Goal: Task Accomplishment & Management: Use online tool/utility

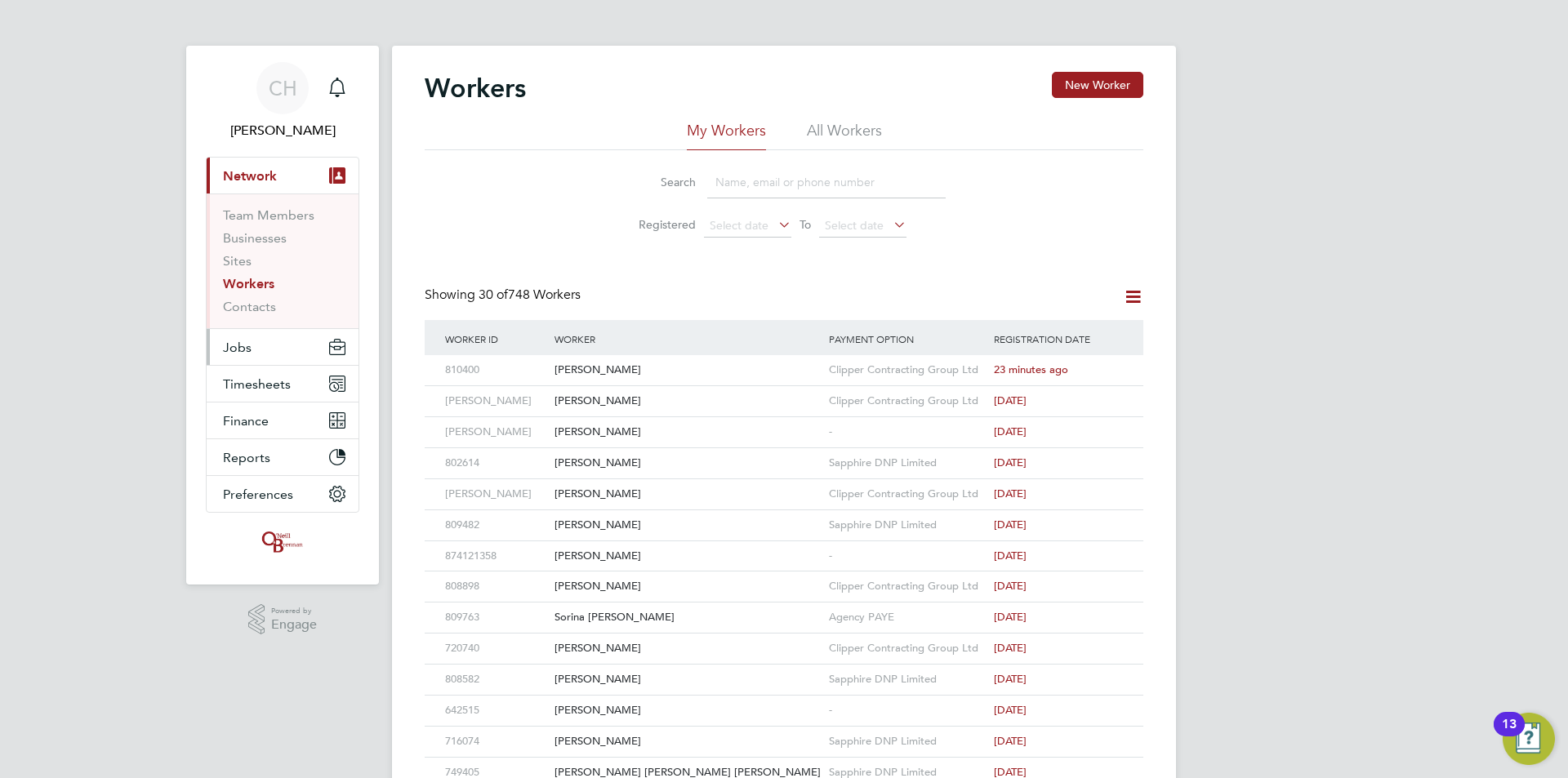
click at [278, 351] on button "Jobs" at bounding box center [282, 346] width 152 height 36
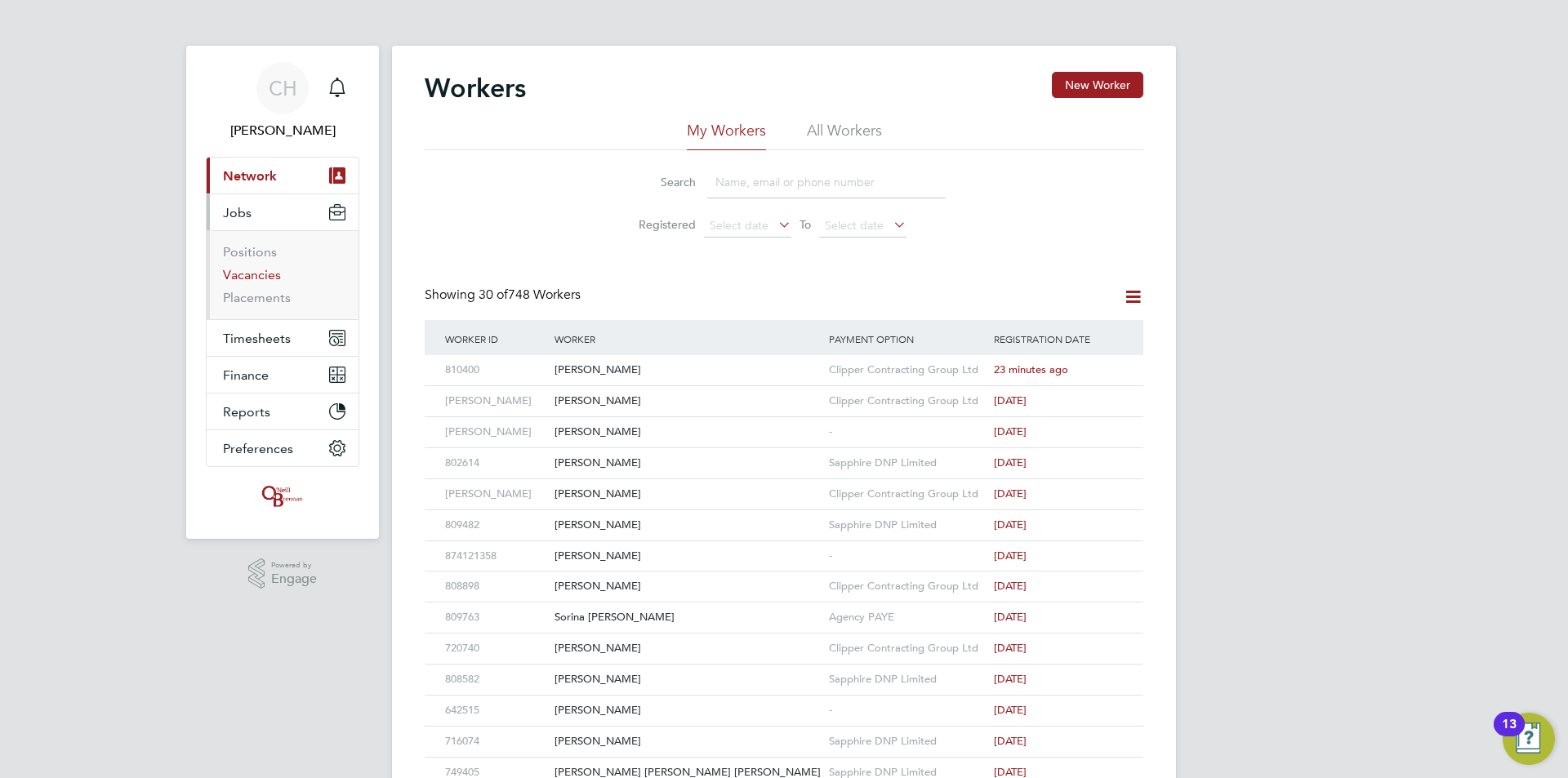
click at [254, 274] on link "Vacancies" at bounding box center [252, 275] width 58 height 16
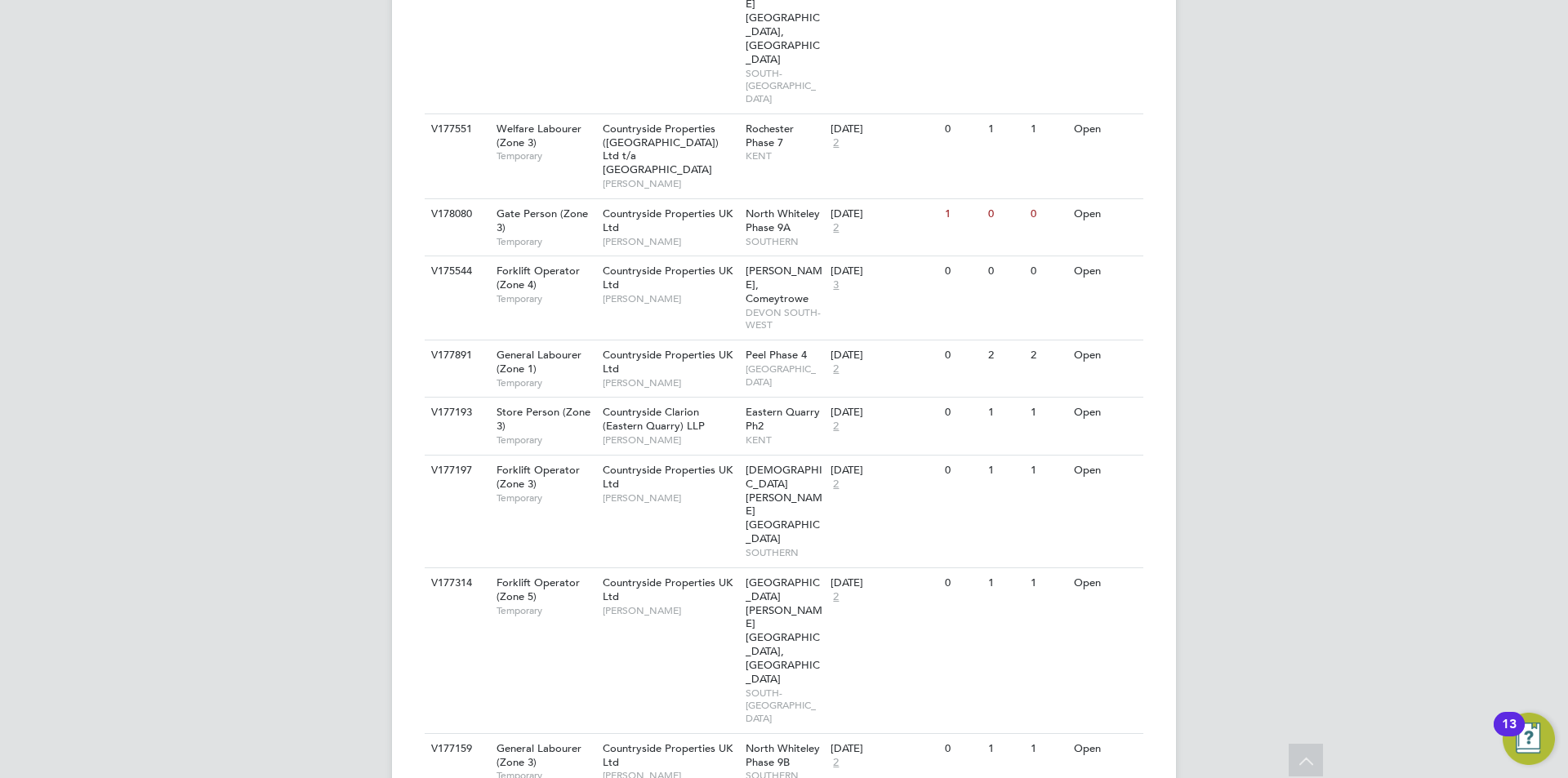
scroll to position [1605, 0]
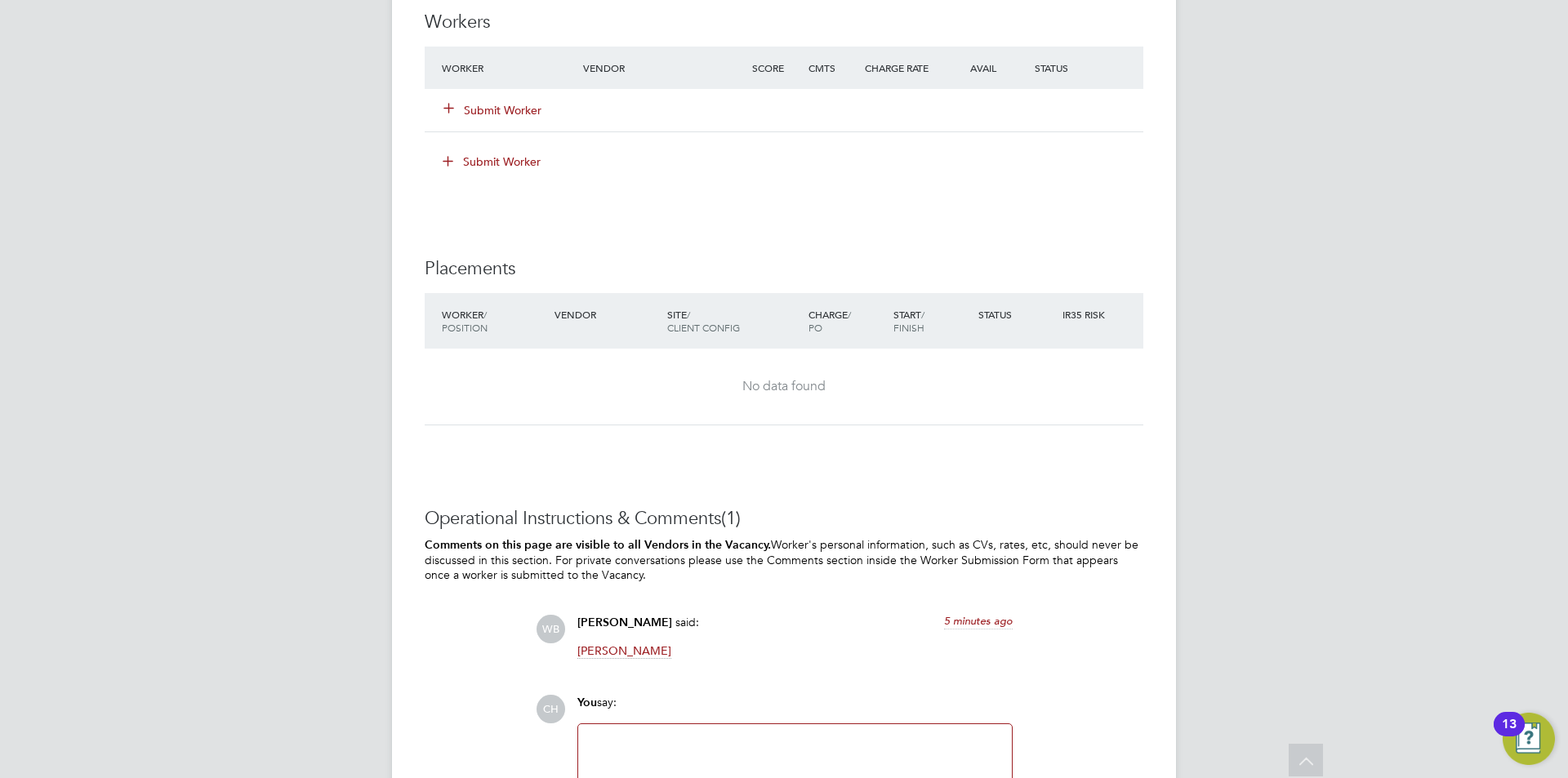
scroll to position [1459, 0]
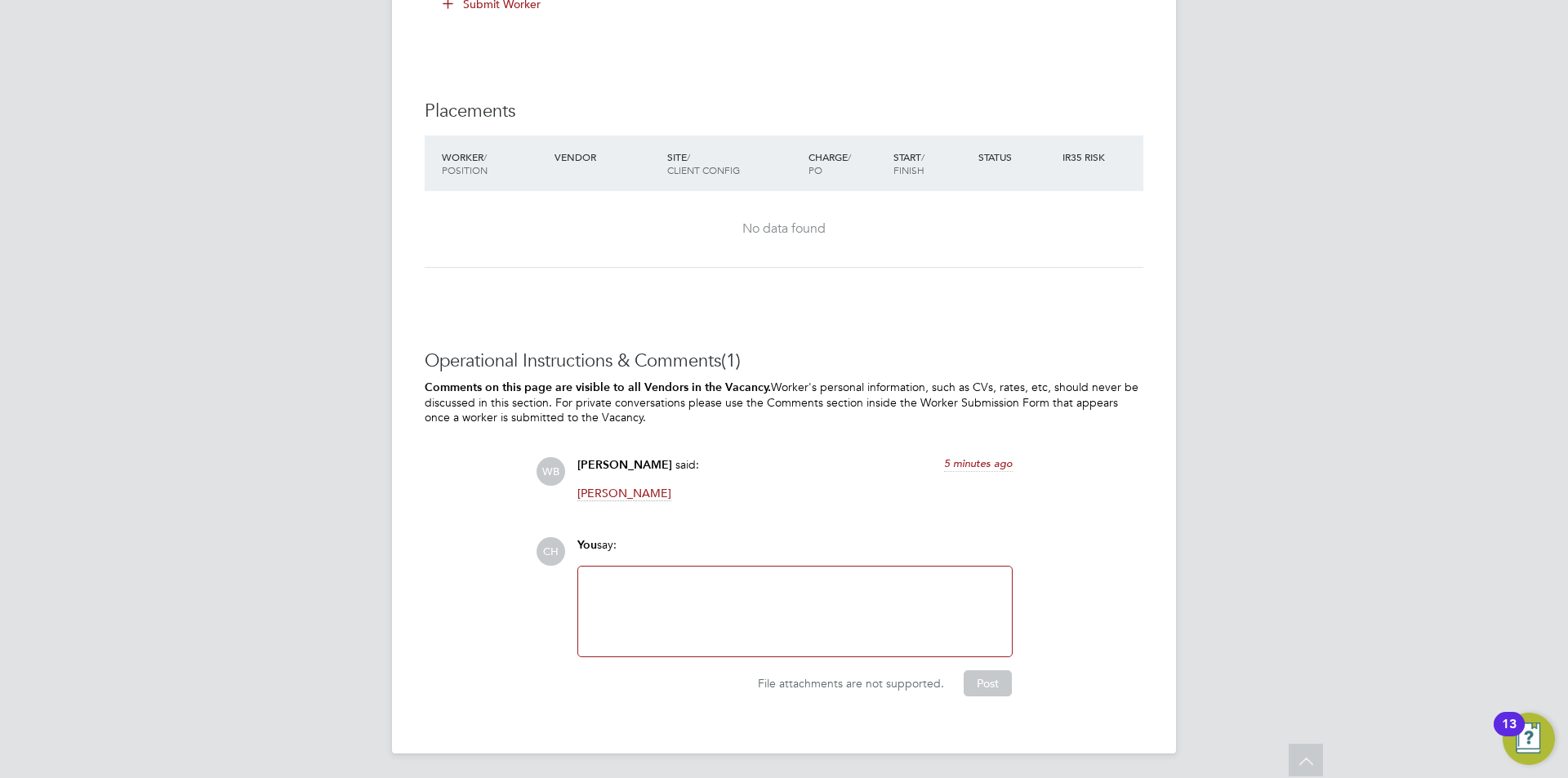
click at [734, 579] on div at bounding box center [795, 612] width 414 height 70
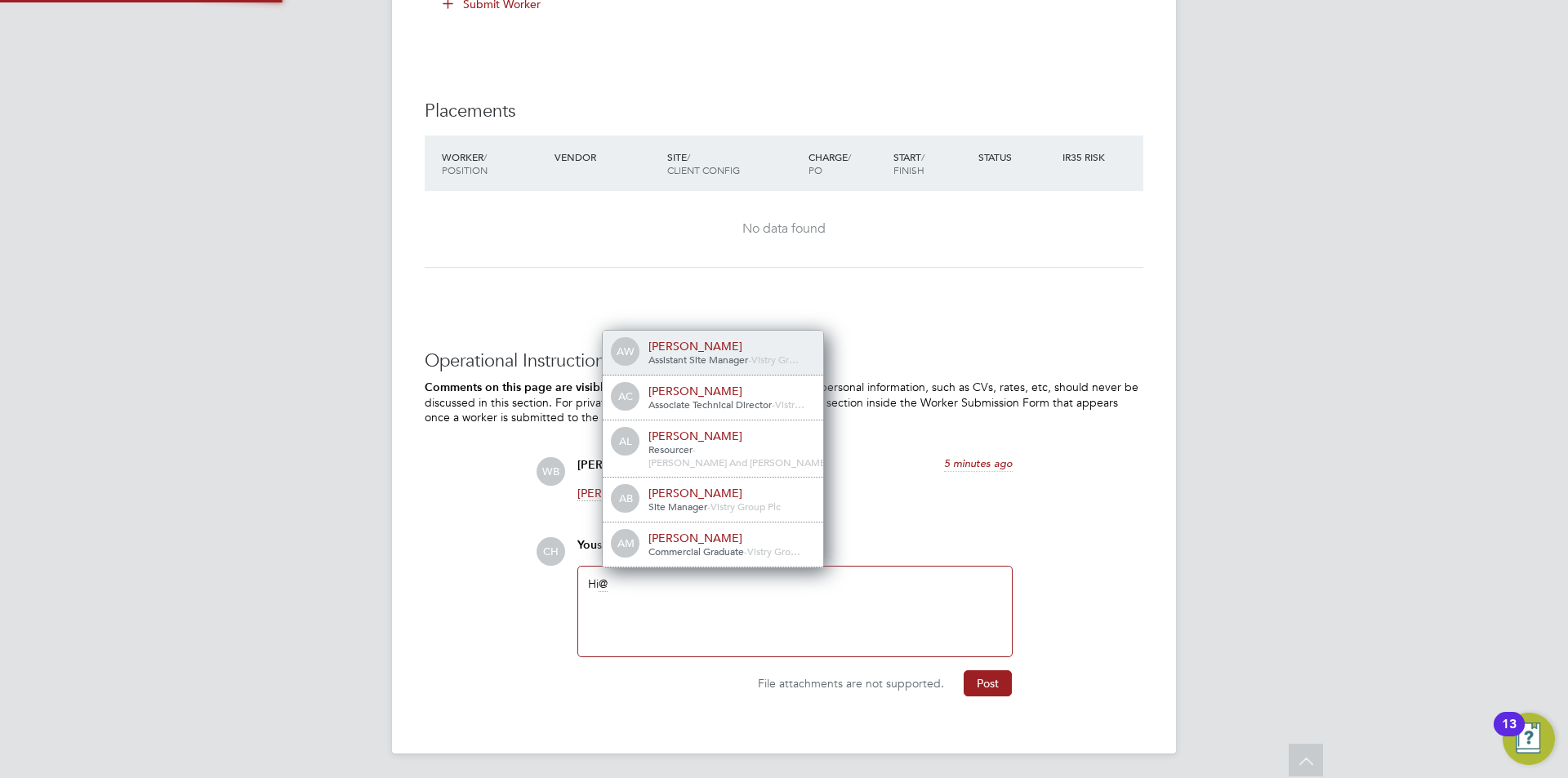
scroll to position [13, 164]
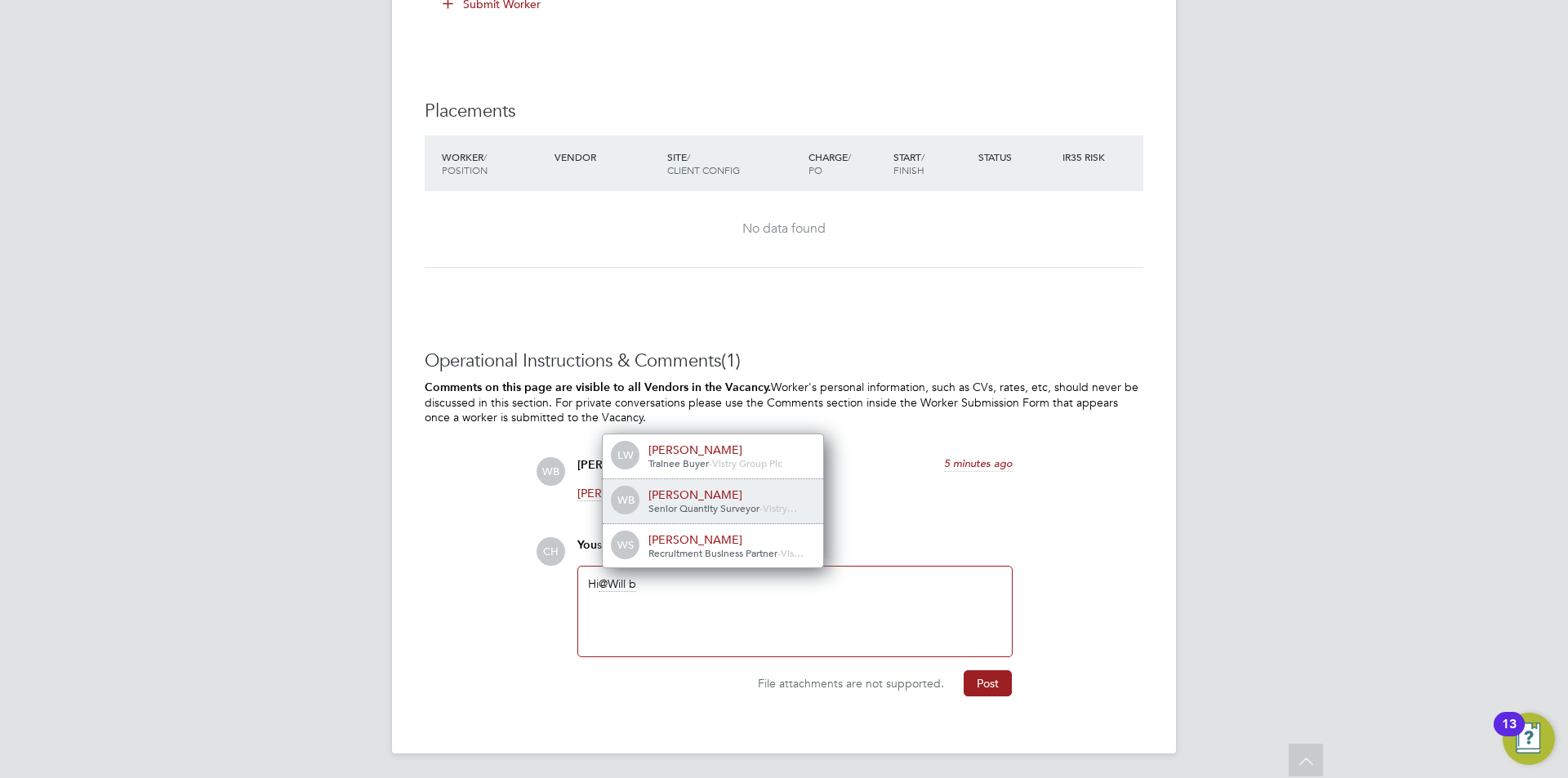
click at [731, 513] on div "Senior Quantity Surveyor - Vistry…" at bounding box center [729, 508] width 163 height 13
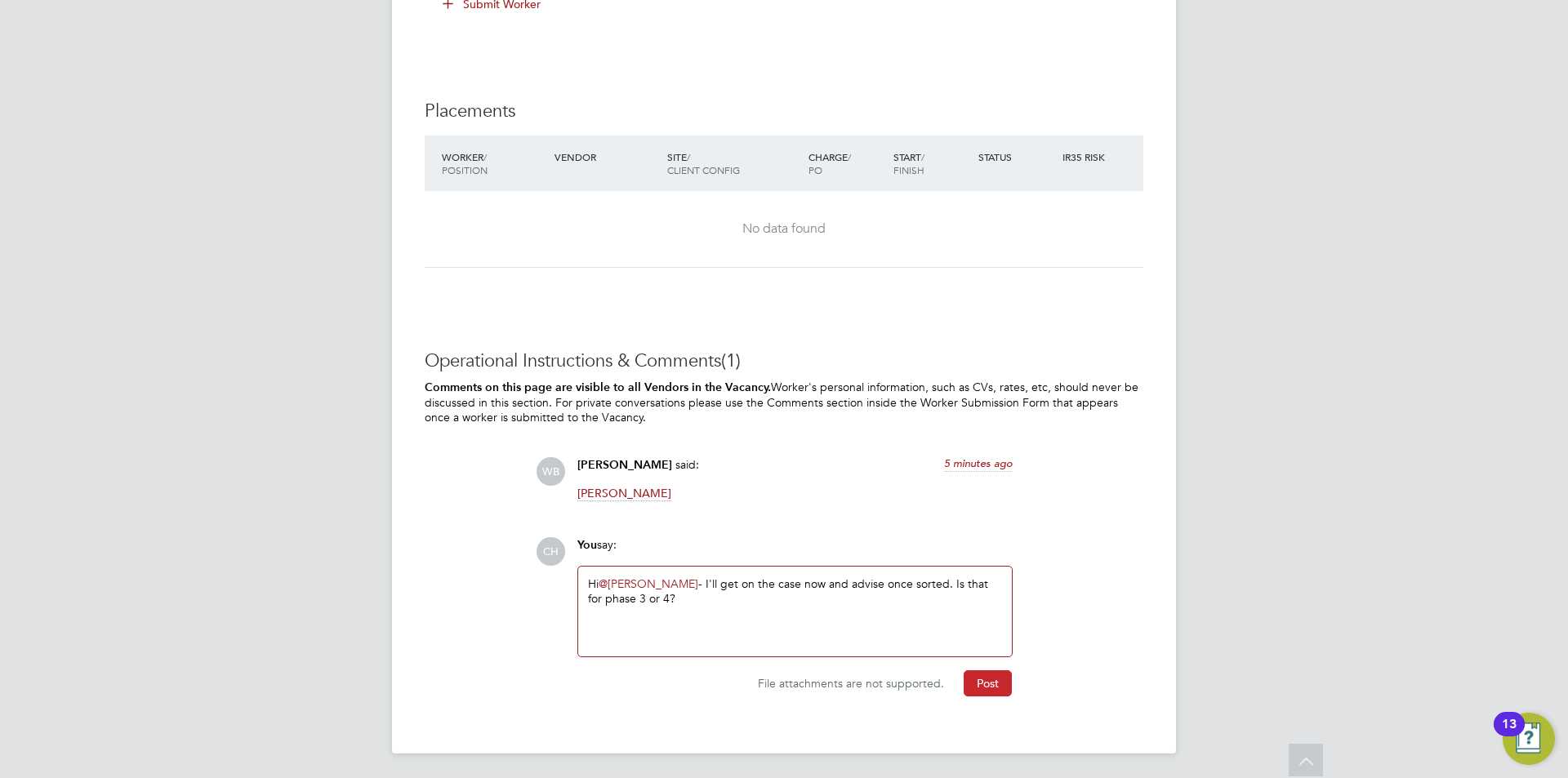
click at [1005, 672] on button "Post" at bounding box center [987, 683] width 48 height 26
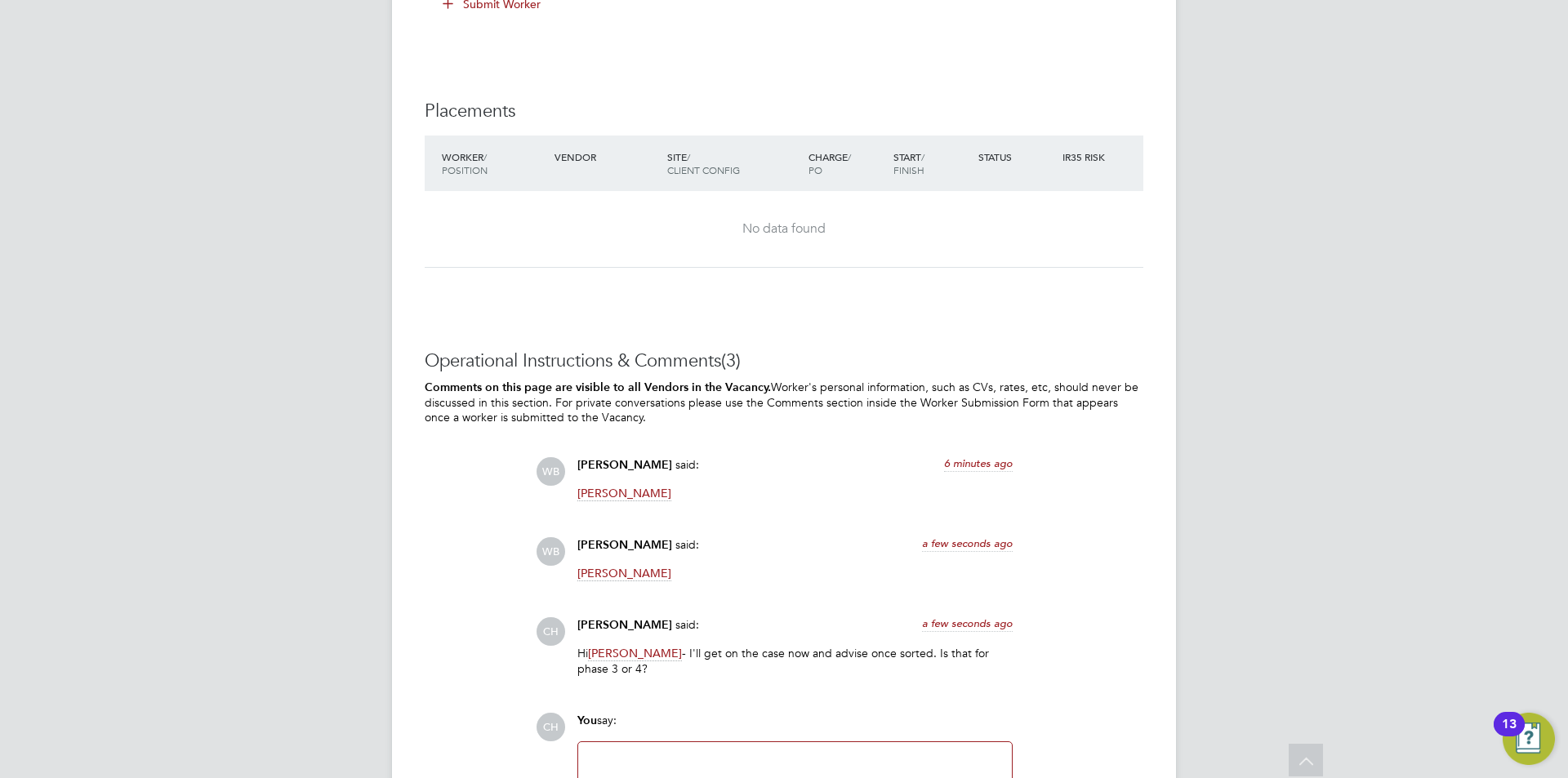
click at [608, 571] on span "Jess Hogan" at bounding box center [624, 573] width 94 height 16
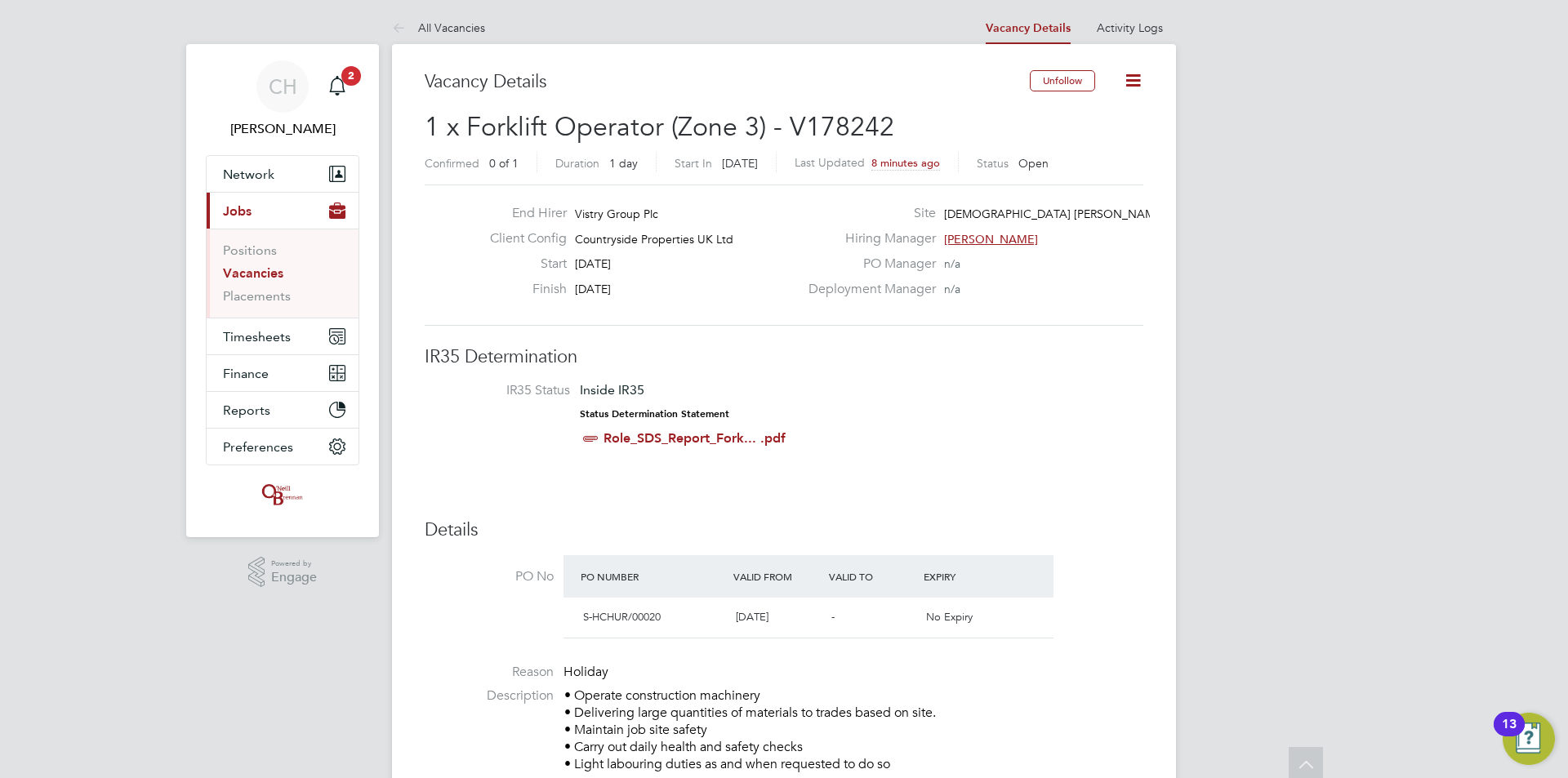
scroll to position [0, 0]
click at [327, 79] on div "Main navigation" at bounding box center [337, 87] width 32 height 32
